Goal: Find specific page/section: Find specific page/section

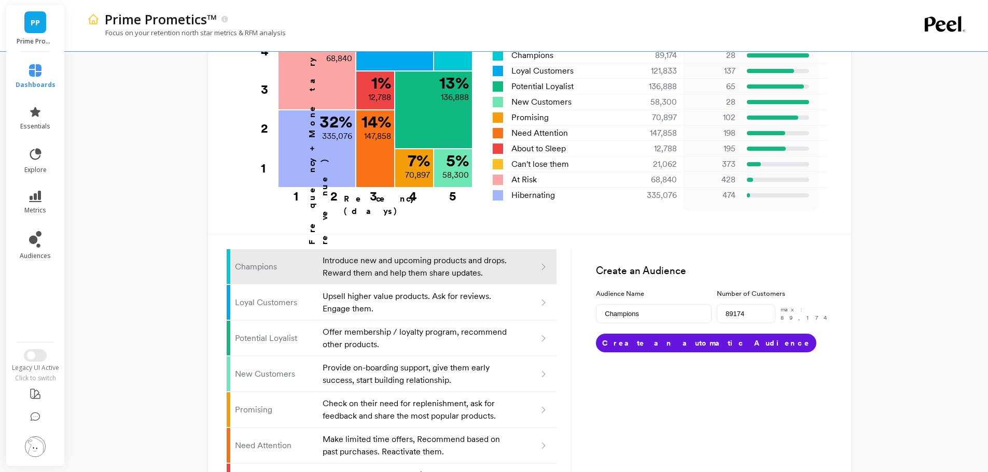
scroll to position [607, 0]
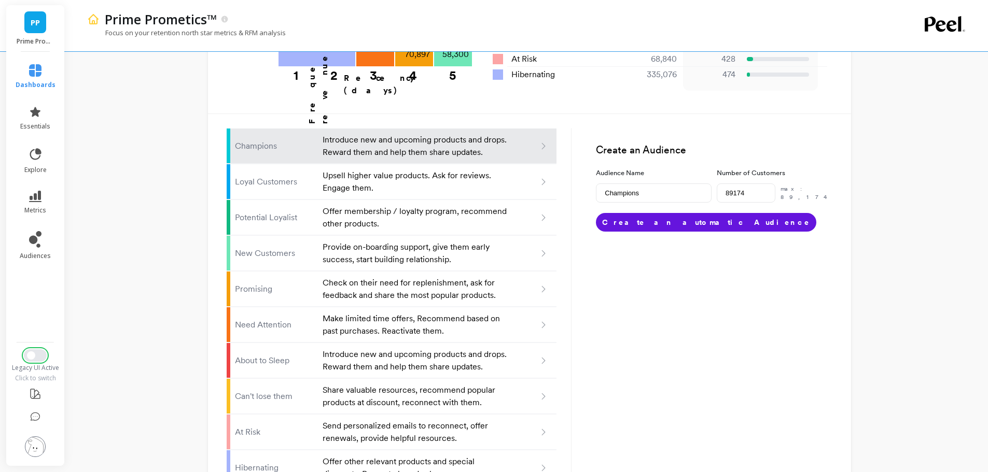
click at [38, 355] on button "Switch to New UI" at bounding box center [35, 356] width 23 height 12
